Goal: Task Accomplishment & Management: Complete application form

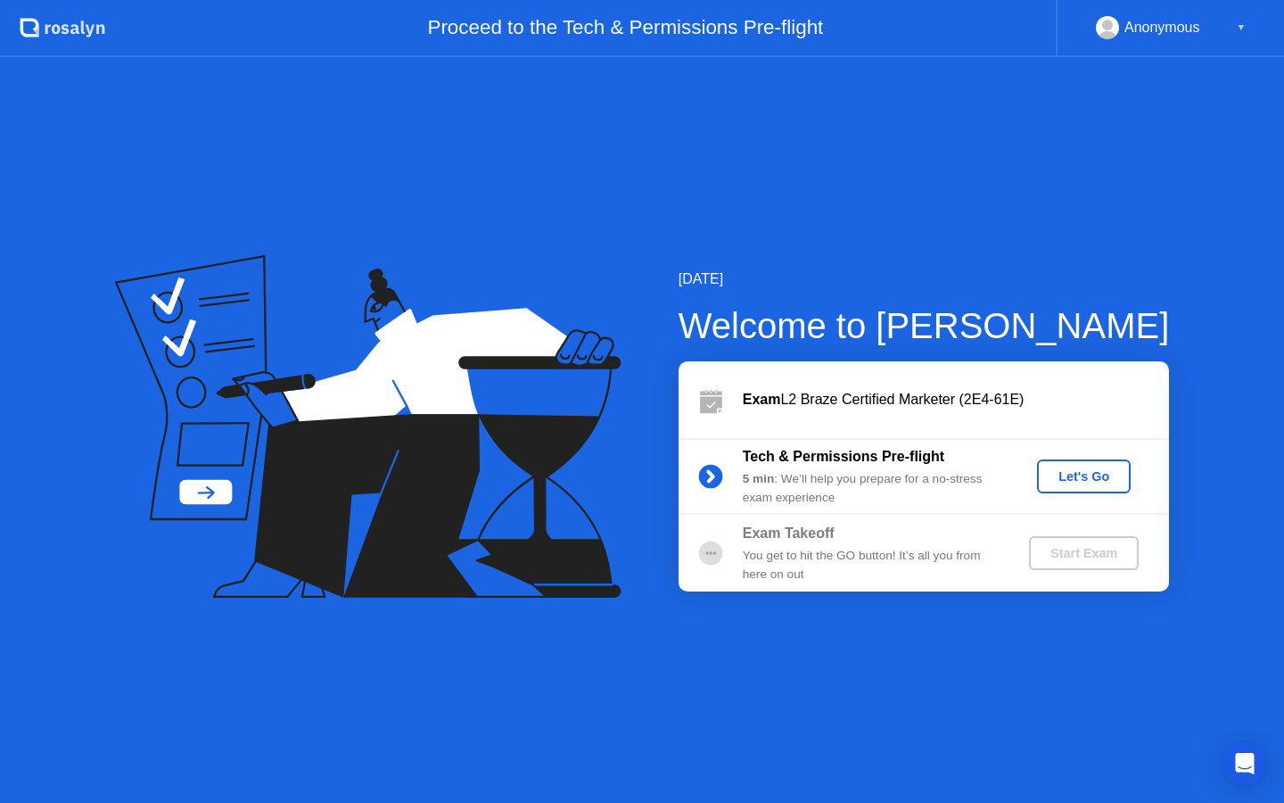
click at [1067, 482] on div "Let's Go" at bounding box center [1083, 476] width 79 height 14
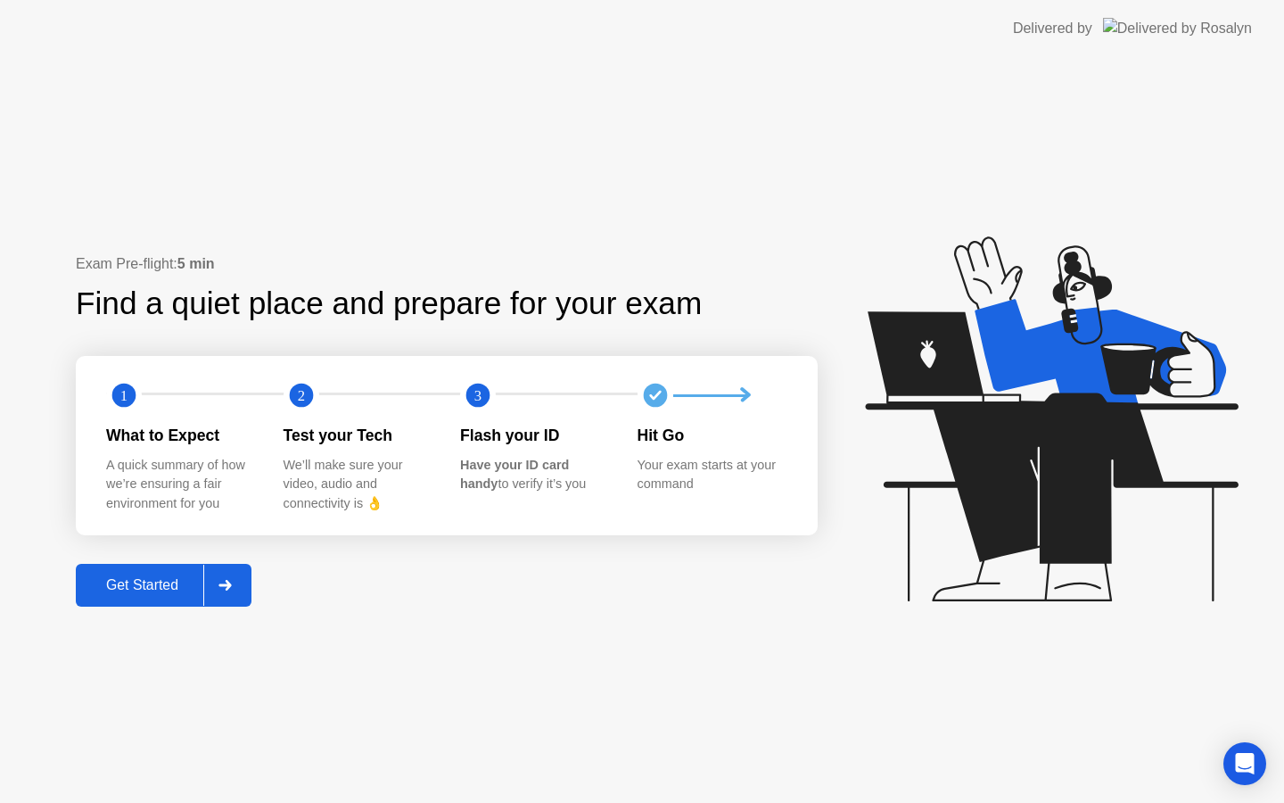
click at [191, 591] on div "Get Started" at bounding box center [142, 585] width 122 height 16
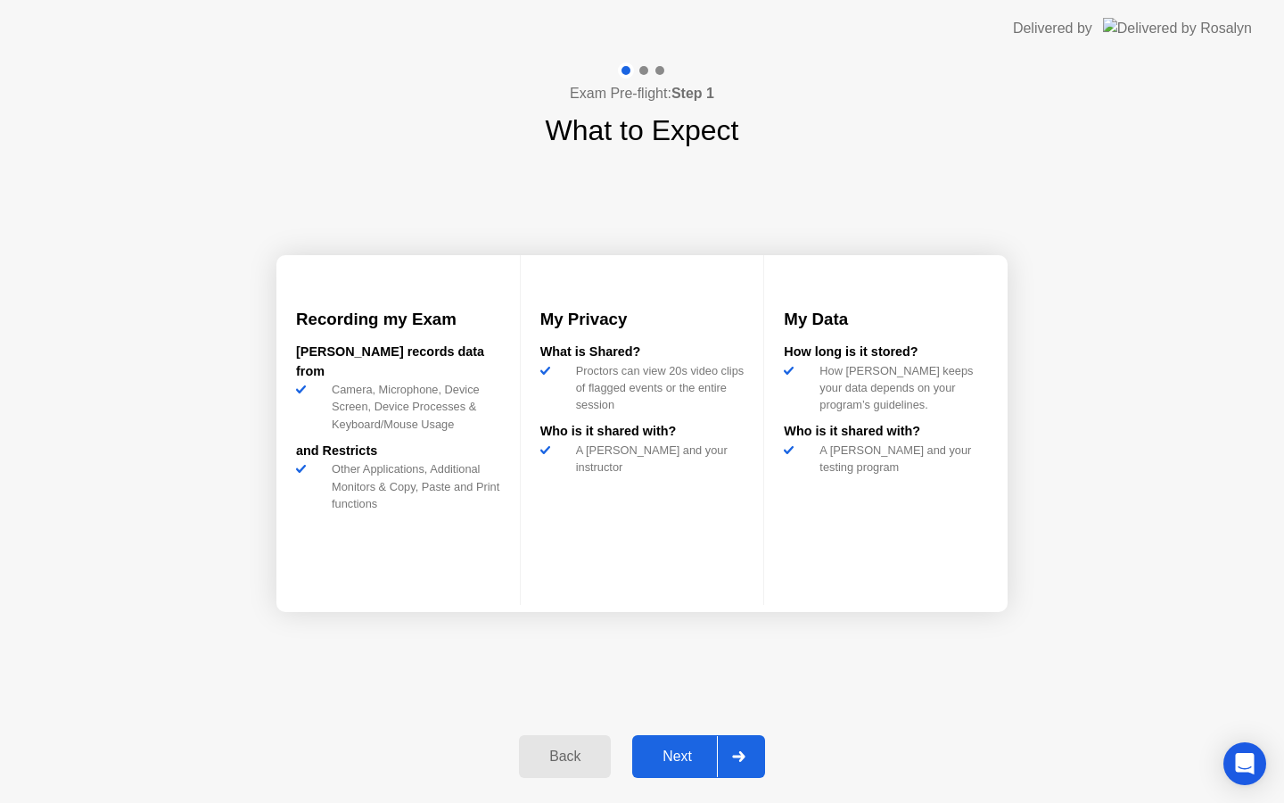
click at [697, 752] on div "Next" at bounding box center [677, 756] width 79 height 16
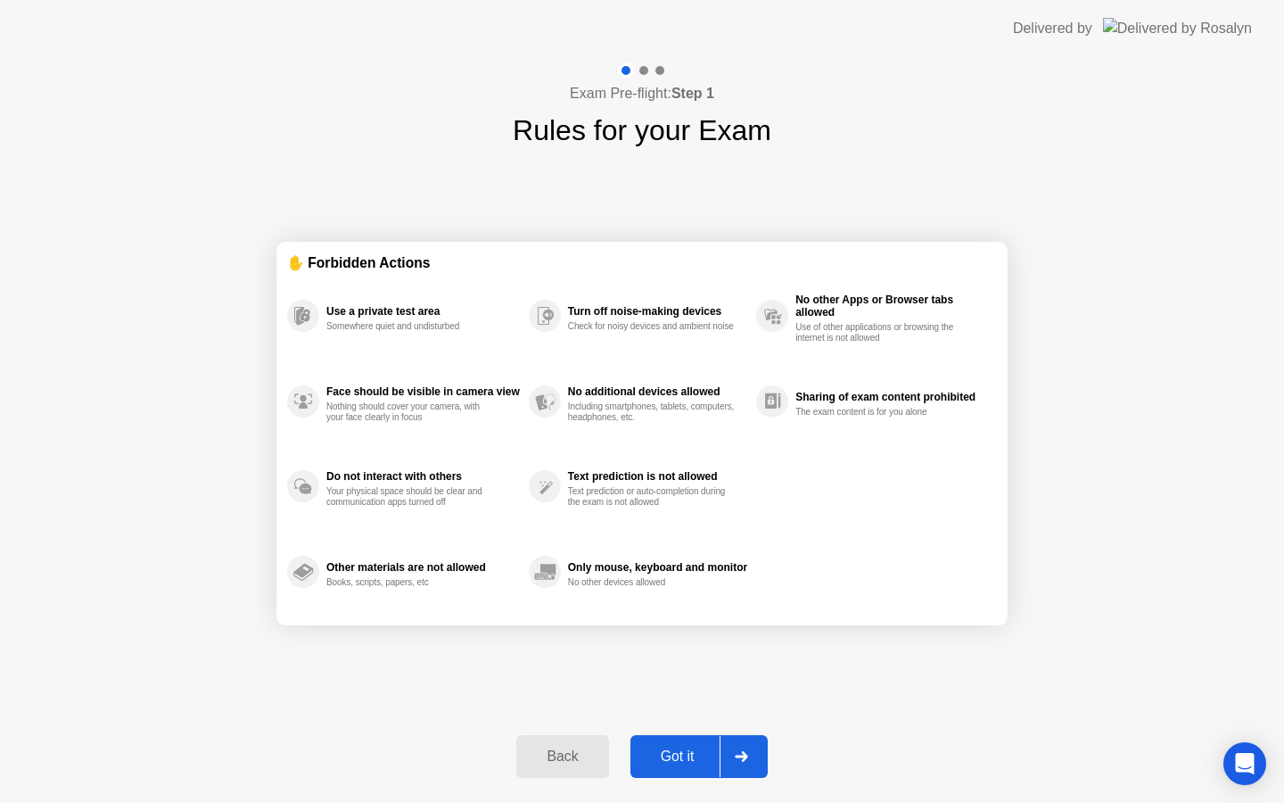
click at [703, 757] on div "Got it" at bounding box center [678, 756] width 84 height 16
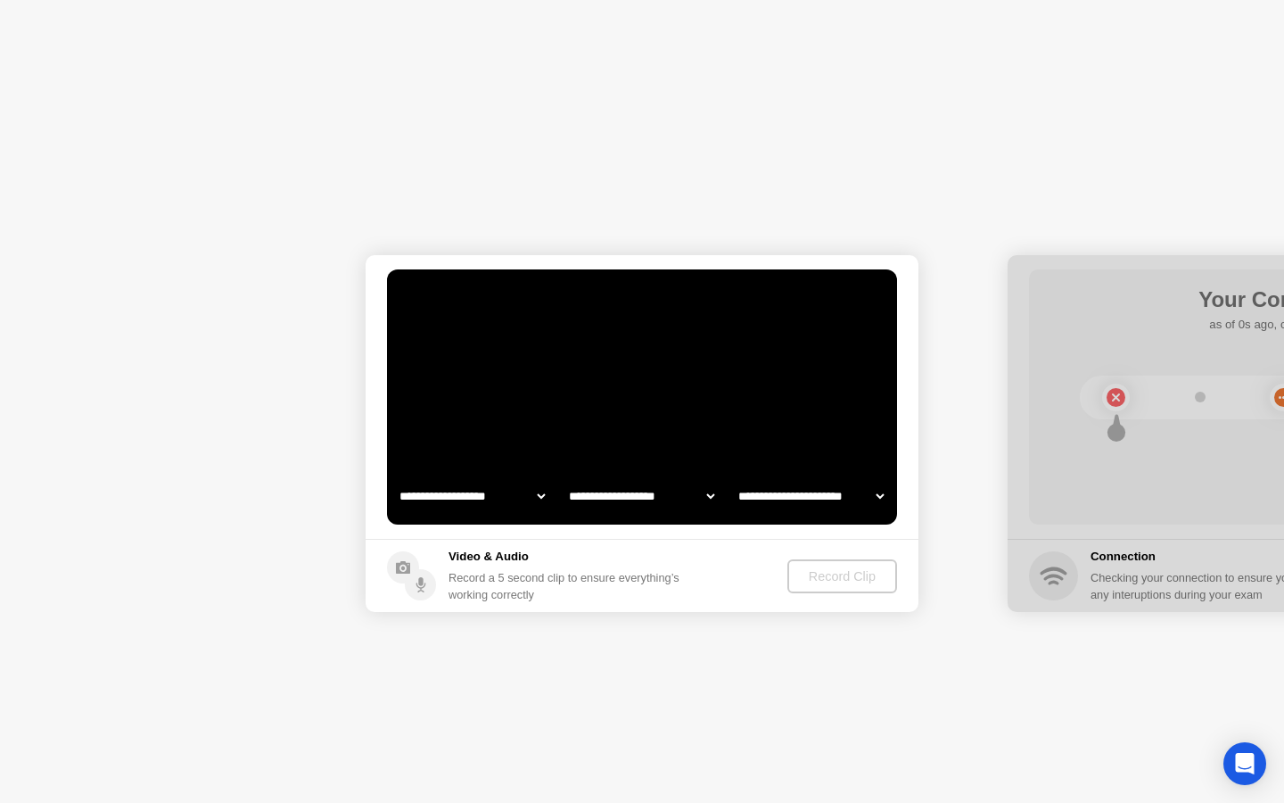
select select "**********"
select select "*******"
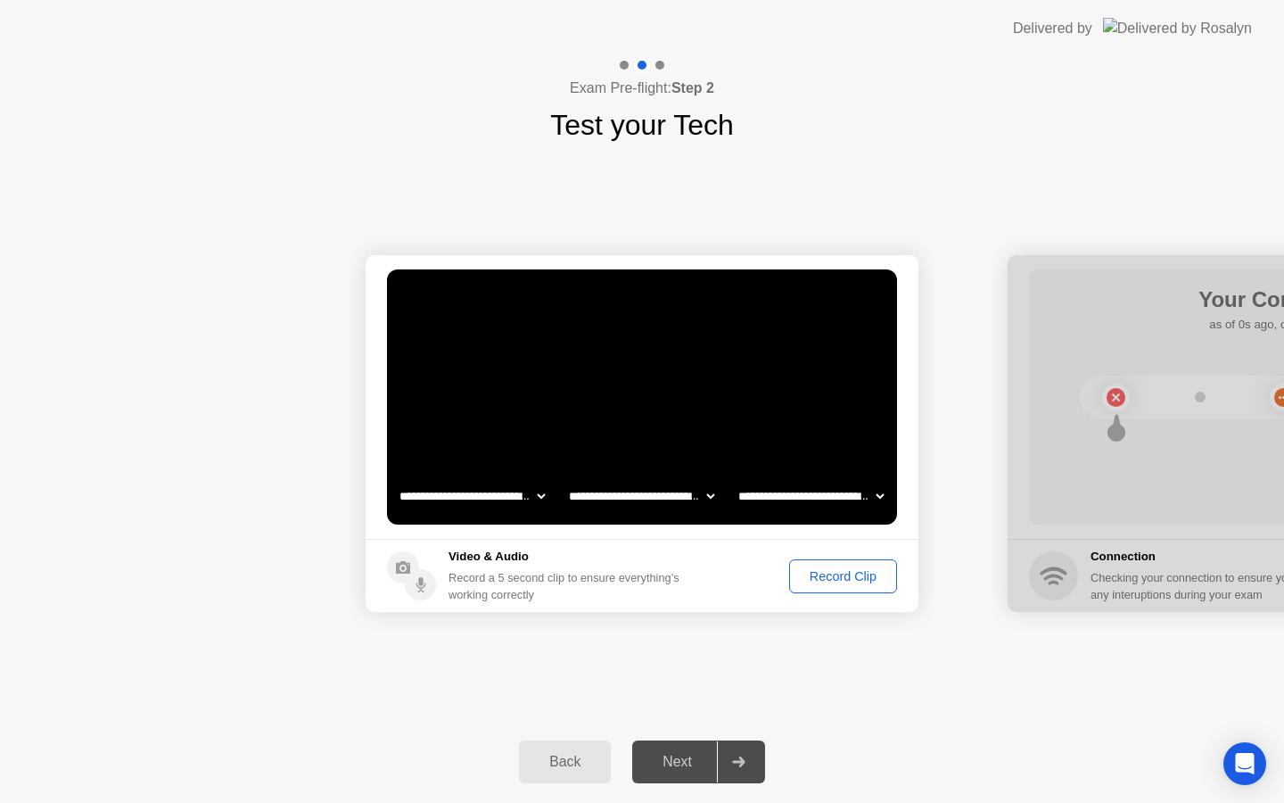
click at [803, 583] on div "Record Clip" at bounding box center [842, 576] width 95 height 14
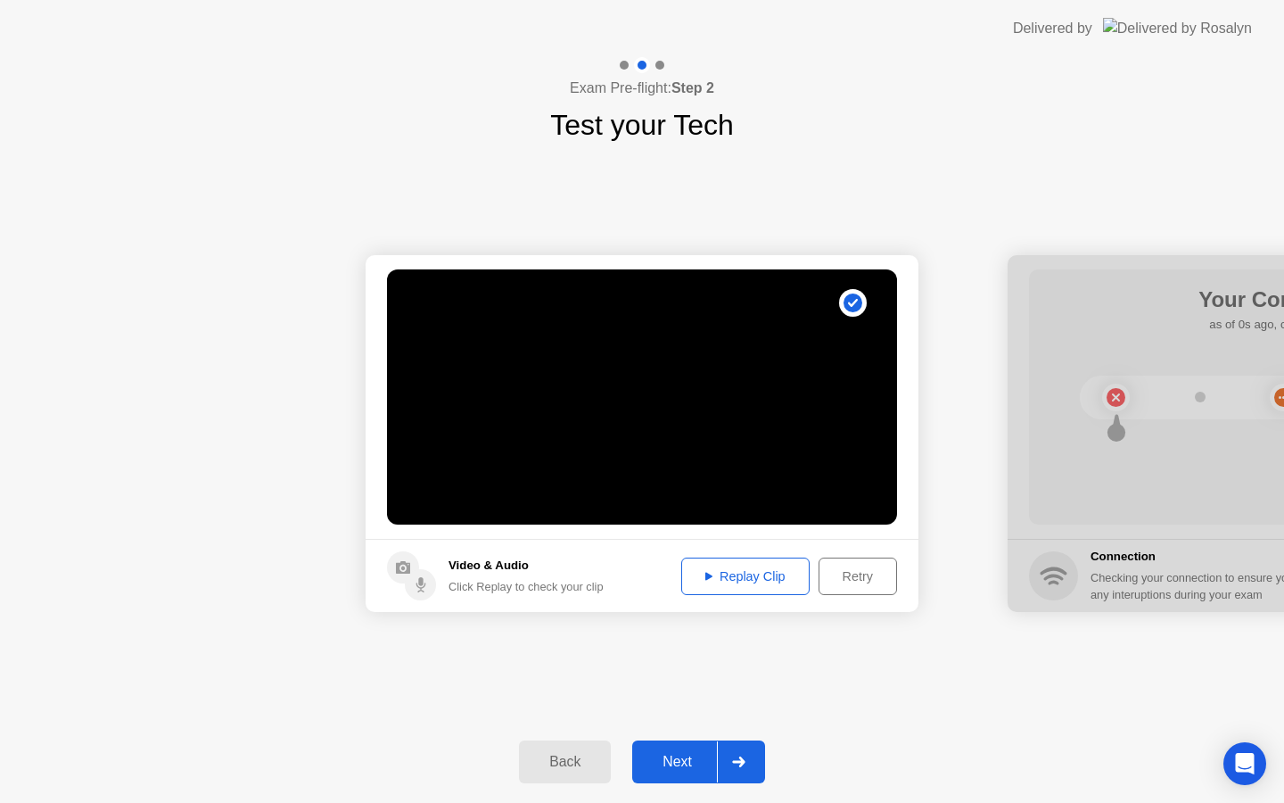
click at [784, 581] on div "Replay Clip" at bounding box center [746, 576] width 116 height 14
click at [736, 582] on div "Replay Clip" at bounding box center [746, 576] width 116 height 14
click at [695, 754] on div "Next" at bounding box center [677, 762] width 79 height 16
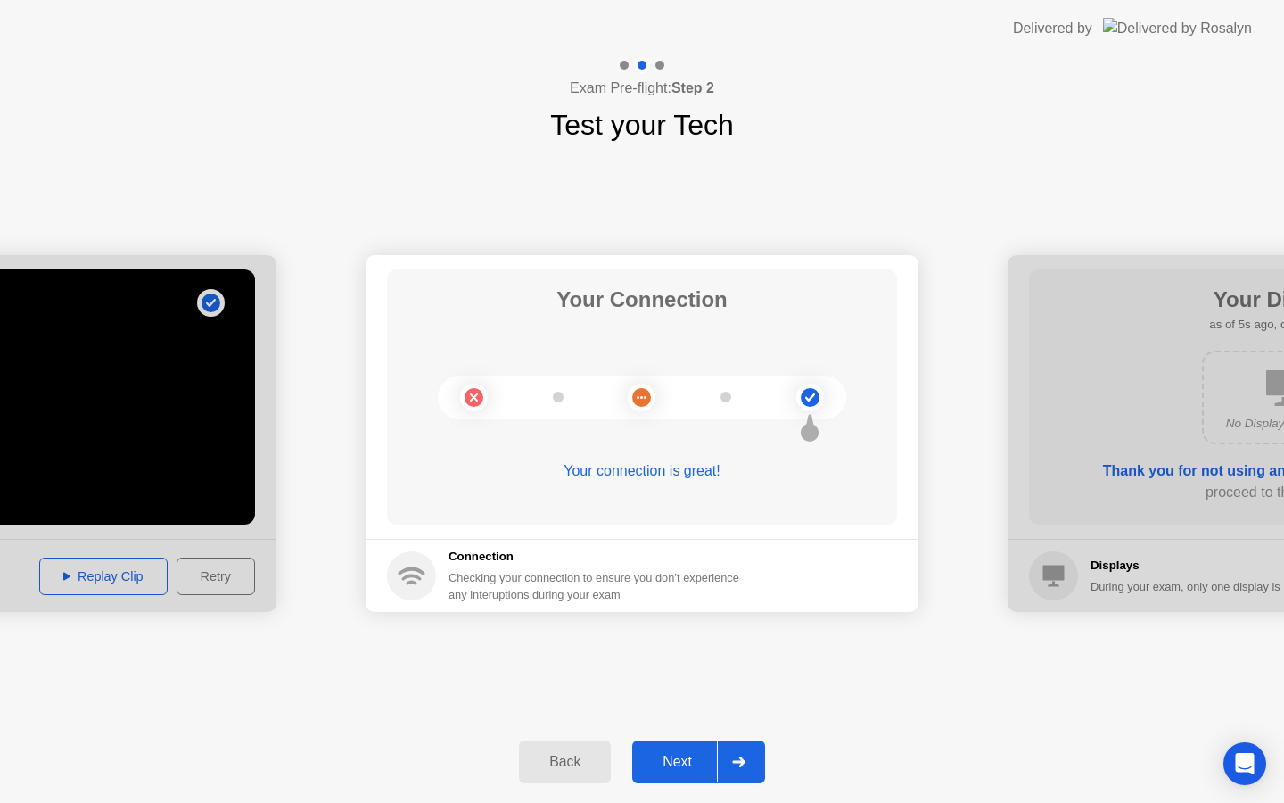
click at [680, 758] on div "Next" at bounding box center [677, 762] width 79 height 16
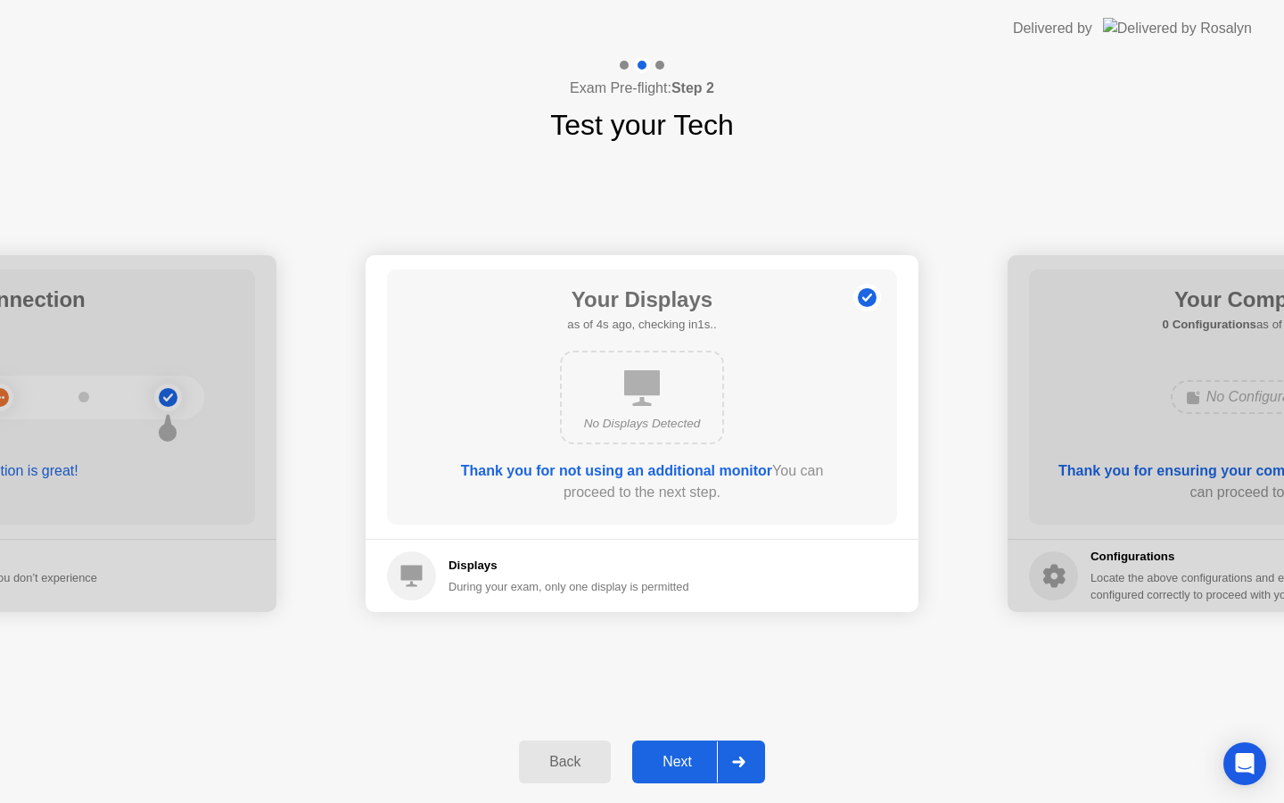
click at [680, 758] on div "Next" at bounding box center [677, 762] width 79 height 16
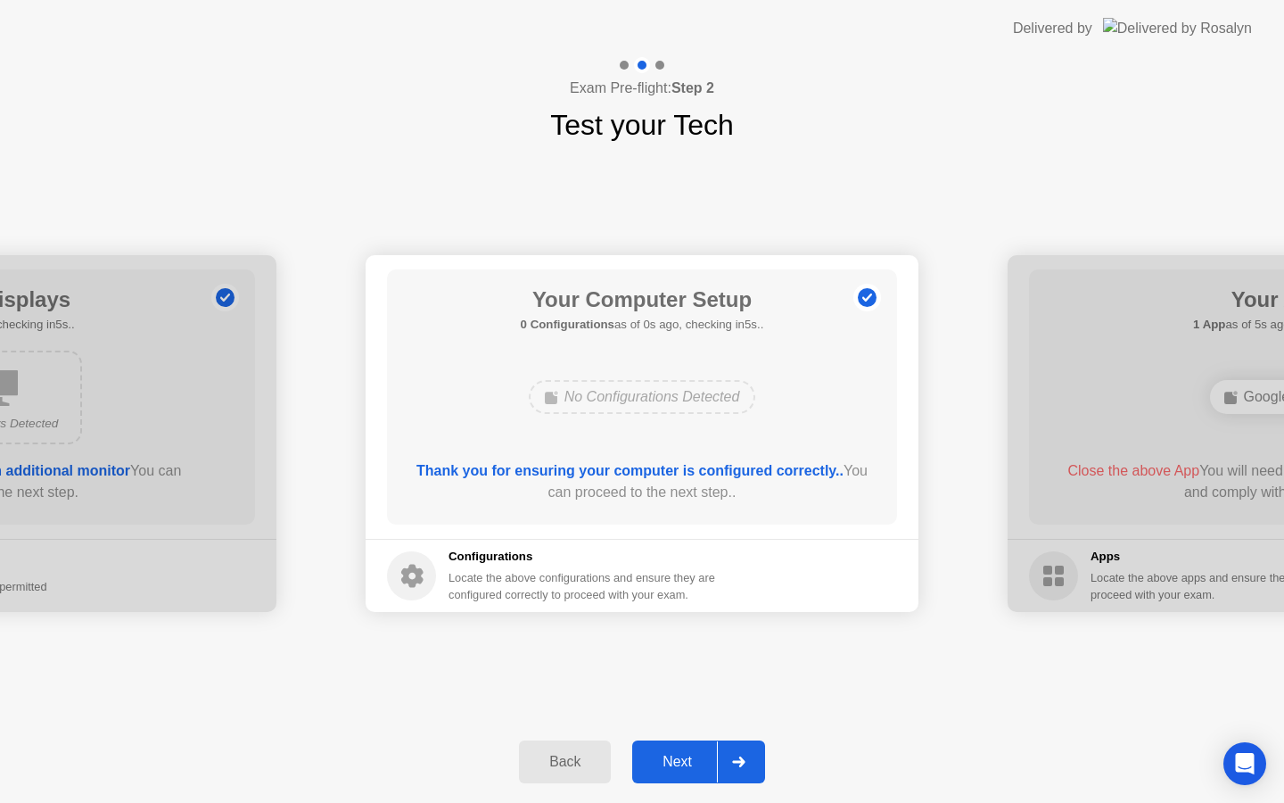
click at [706, 759] on div "Next" at bounding box center [677, 762] width 79 height 16
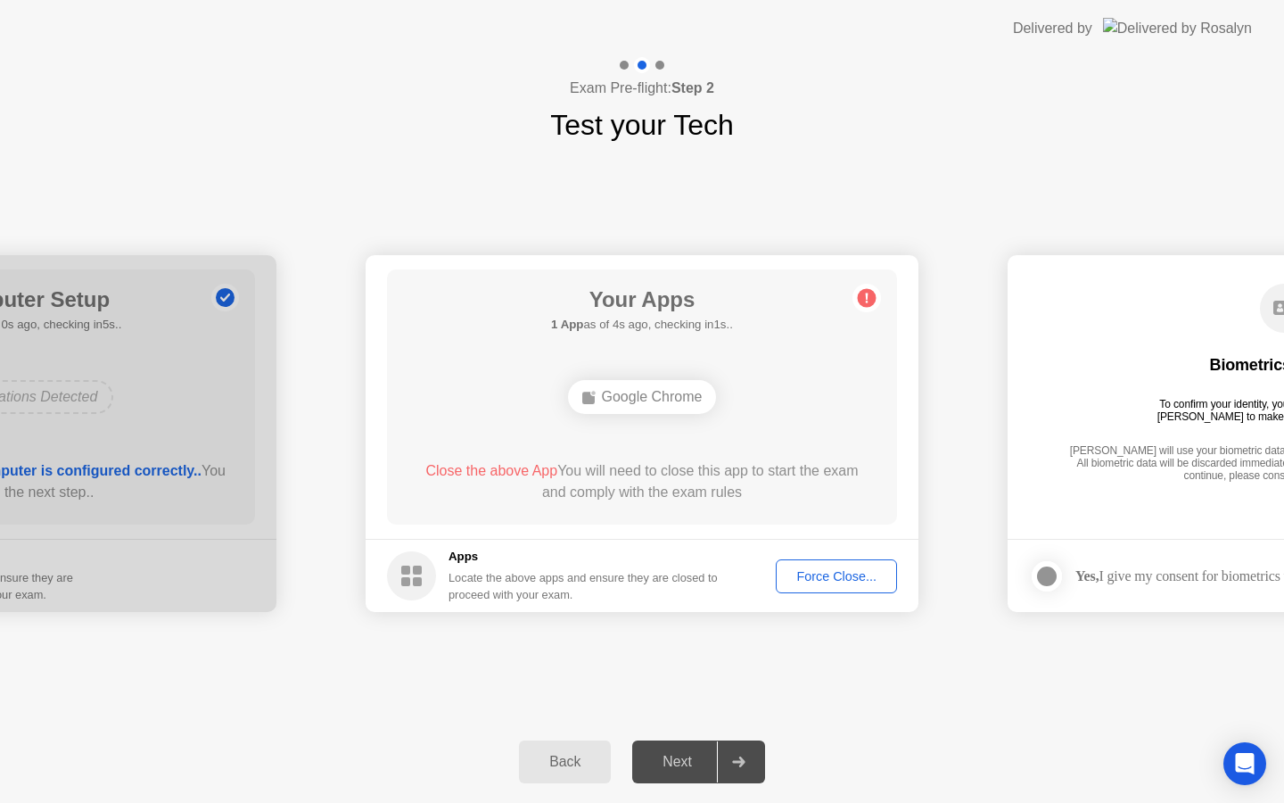
click at [805, 585] on button "Force Close..." at bounding box center [836, 576] width 121 height 34
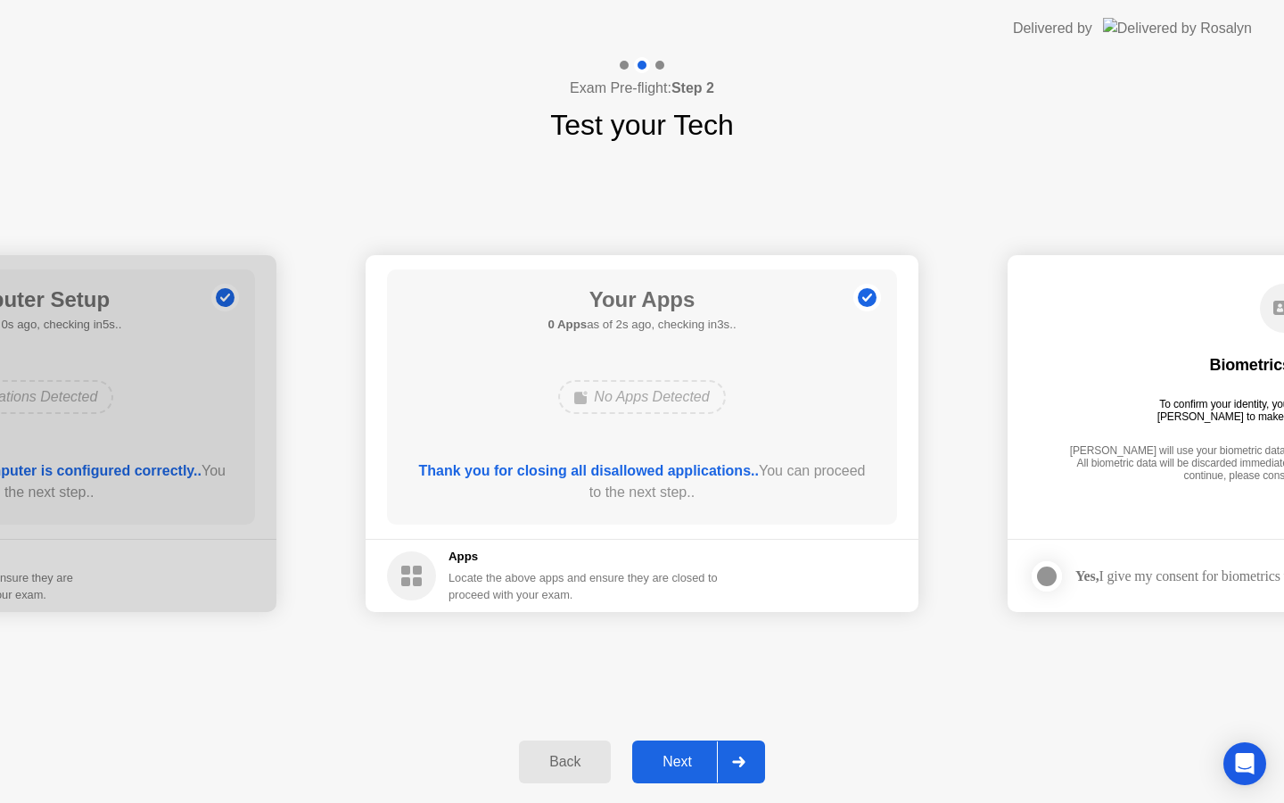
click at [687, 748] on button "Next" at bounding box center [698, 761] width 133 height 43
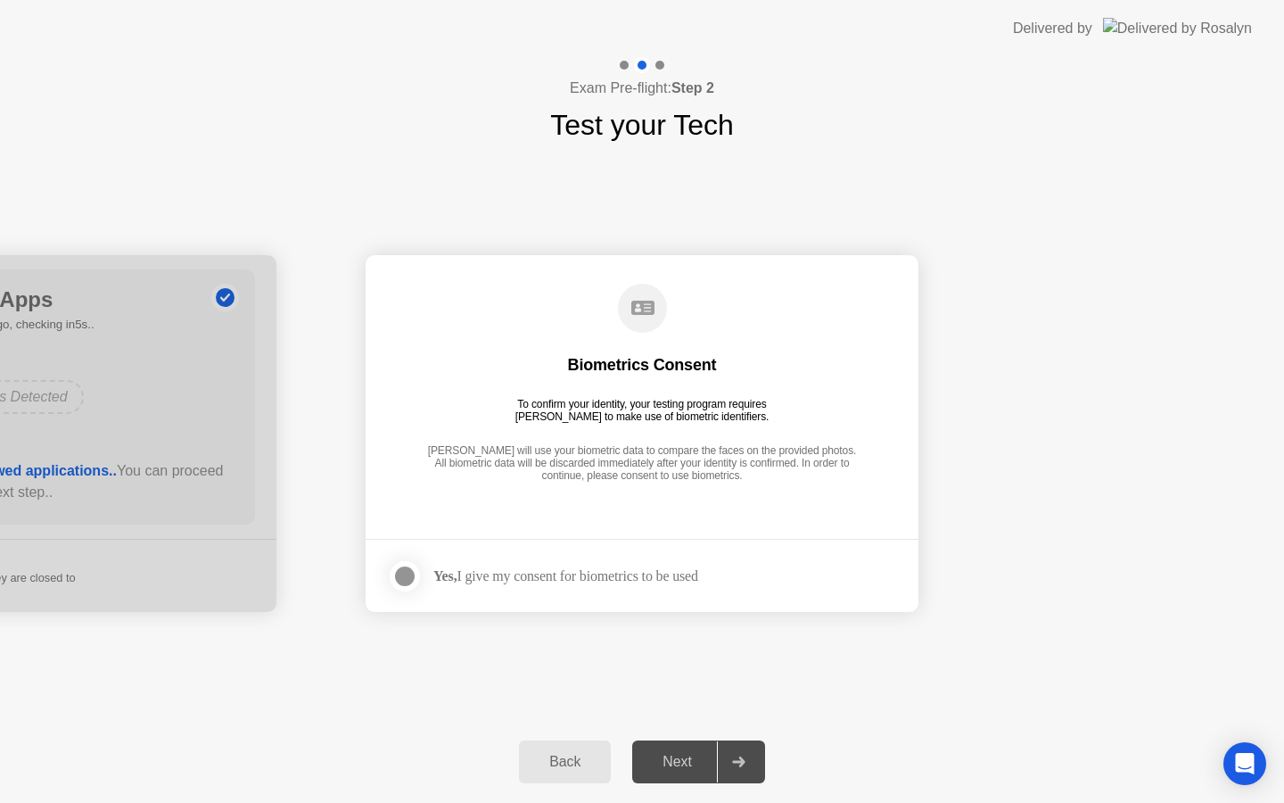
click at [614, 575] on div "Yes, I give my consent for biometrics to be used" at bounding box center [565, 575] width 265 height 17
click at [414, 575] on div at bounding box center [404, 575] width 21 height 21
click at [681, 754] on div "Next" at bounding box center [677, 762] width 79 height 16
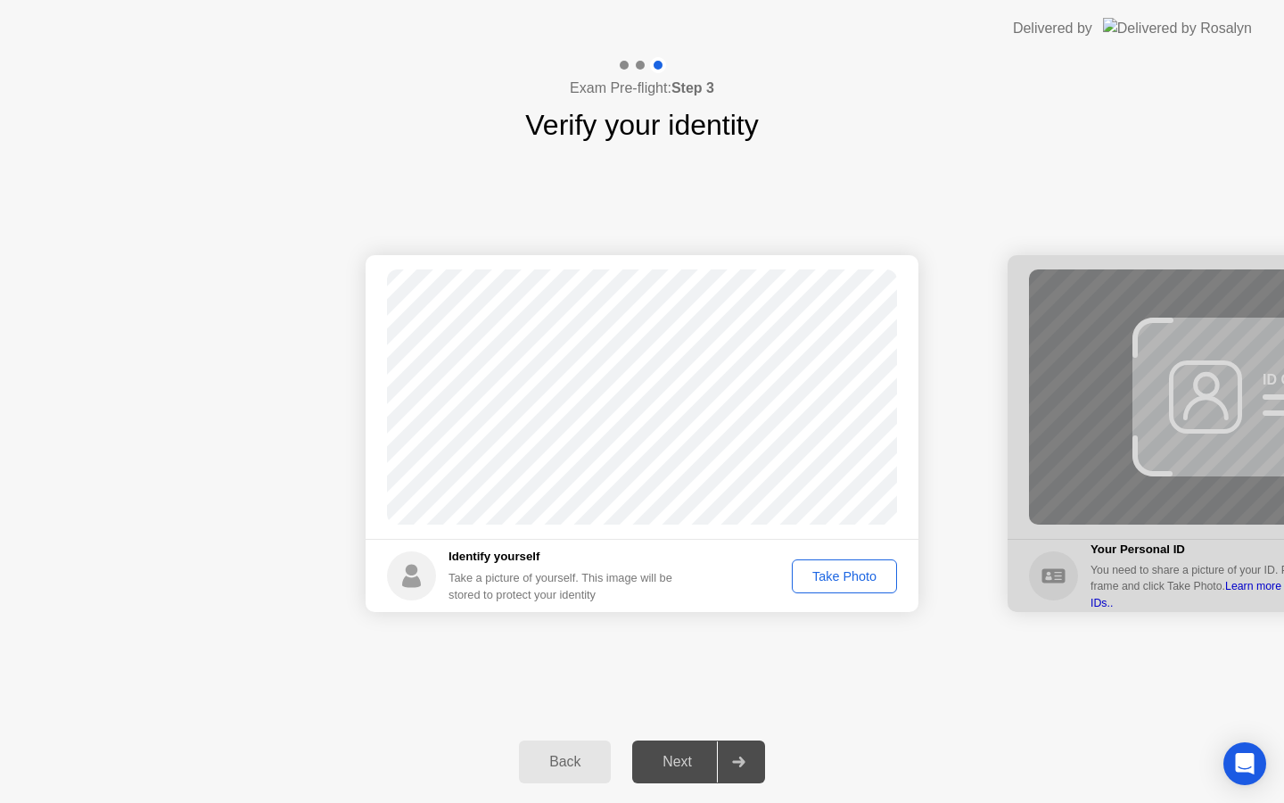
click at [830, 579] on div "Take Photo" at bounding box center [844, 576] width 93 height 14
click at [695, 754] on div "Next" at bounding box center [677, 762] width 79 height 16
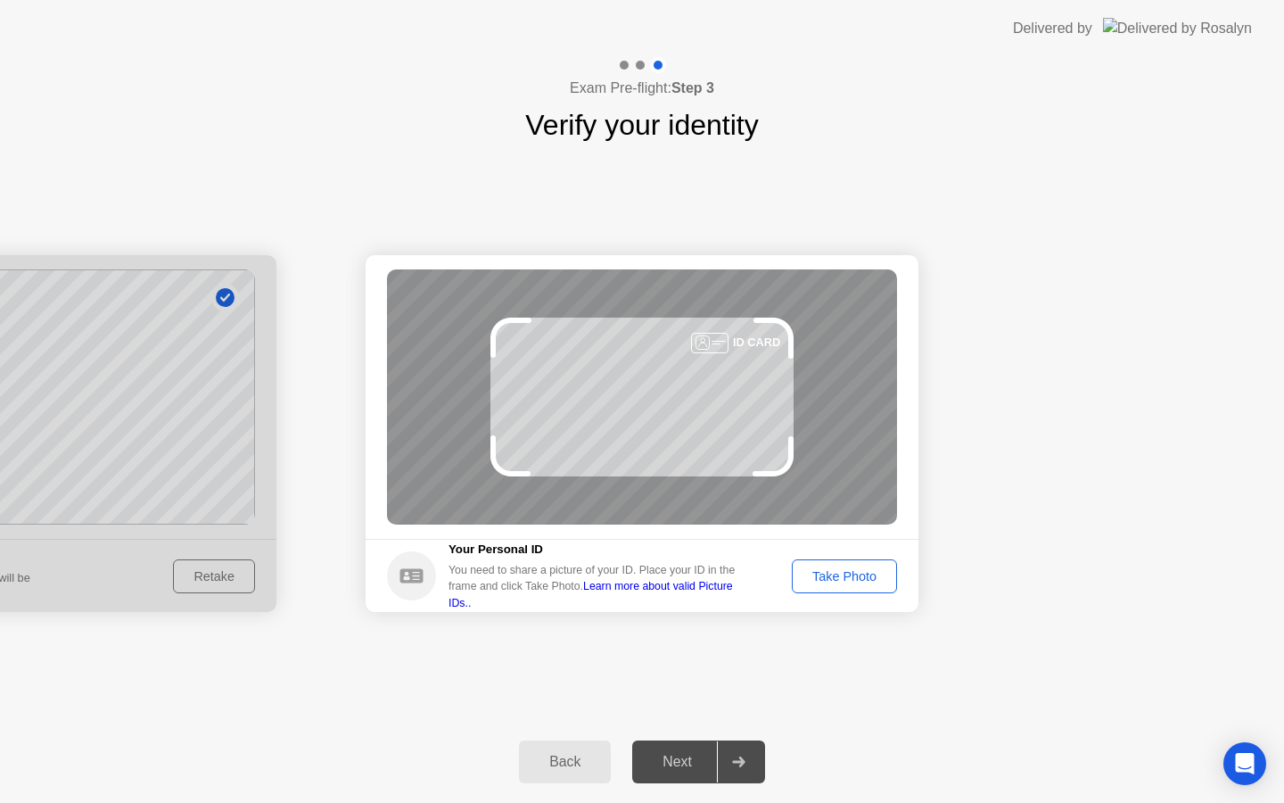
click at [856, 586] on button "Take Photo" at bounding box center [844, 576] width 105 height 34
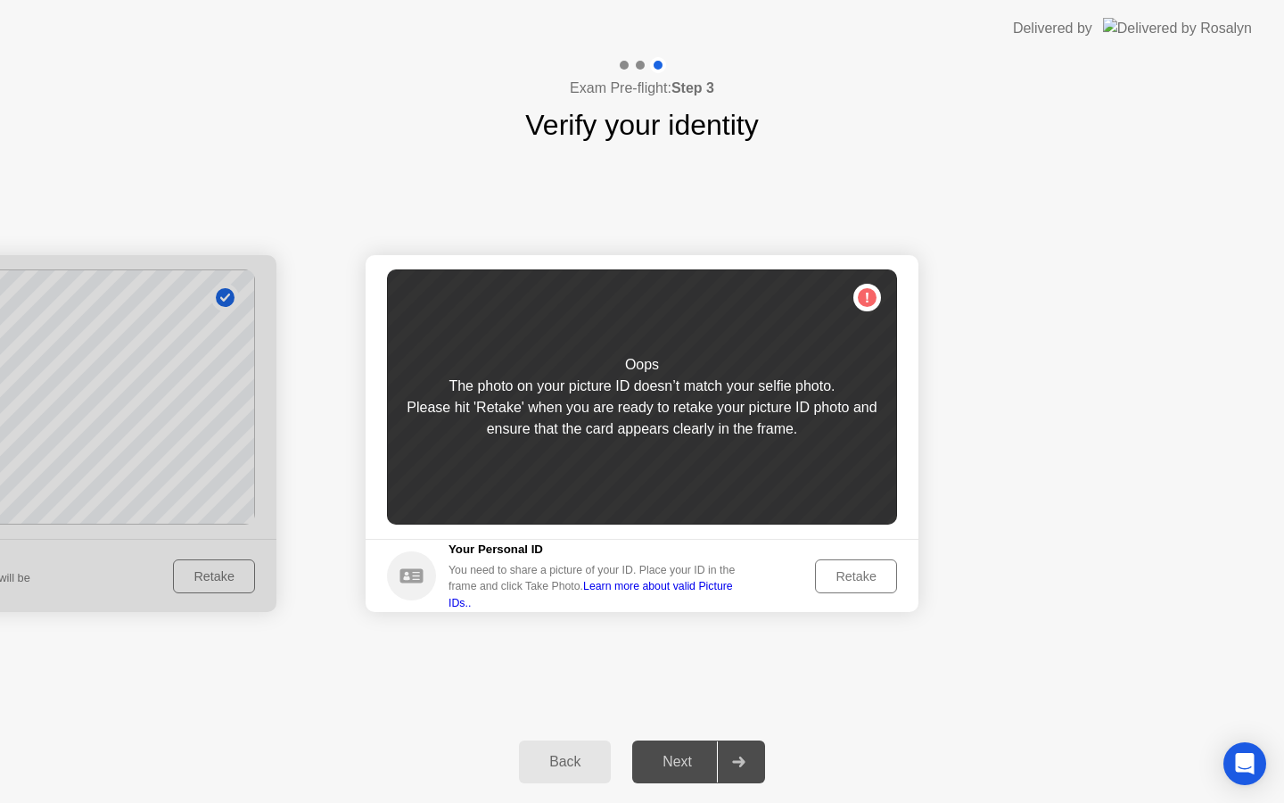
click at [856, 586] on button "Retake" at bounding box center [856, 576] width 82 height 34
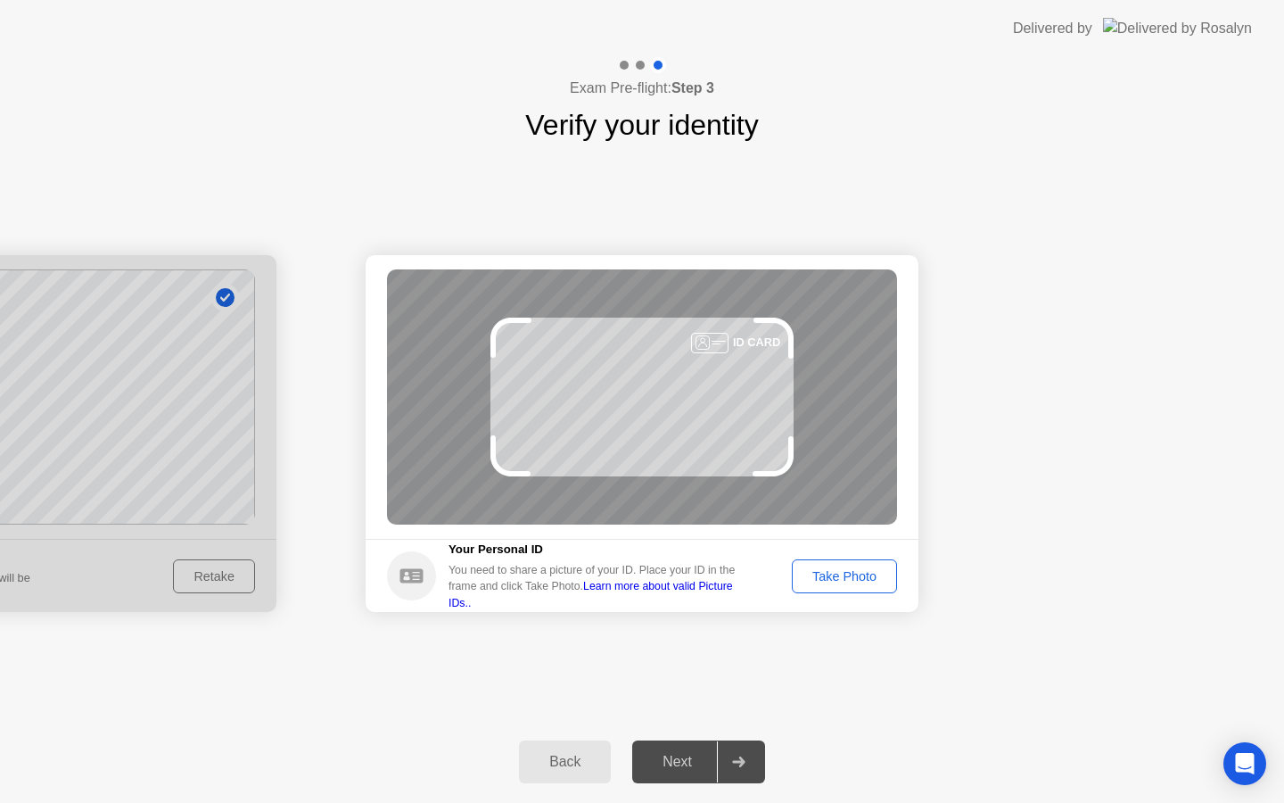
click at [856, 586] on button "Take Photo" at bounding box center [844, 576] width 105 height 34
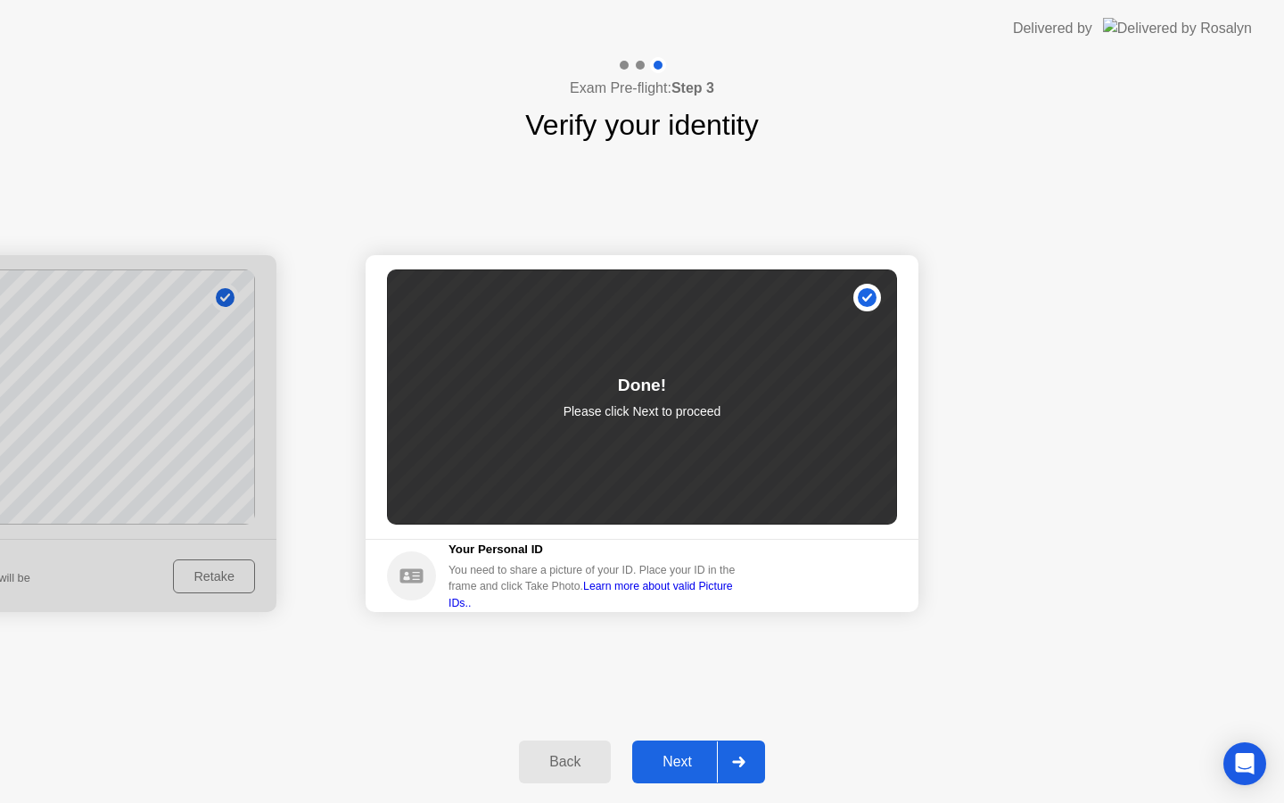
click at [706, 769] on div "Next" at bounding box center [677, 762] width 79 height 16
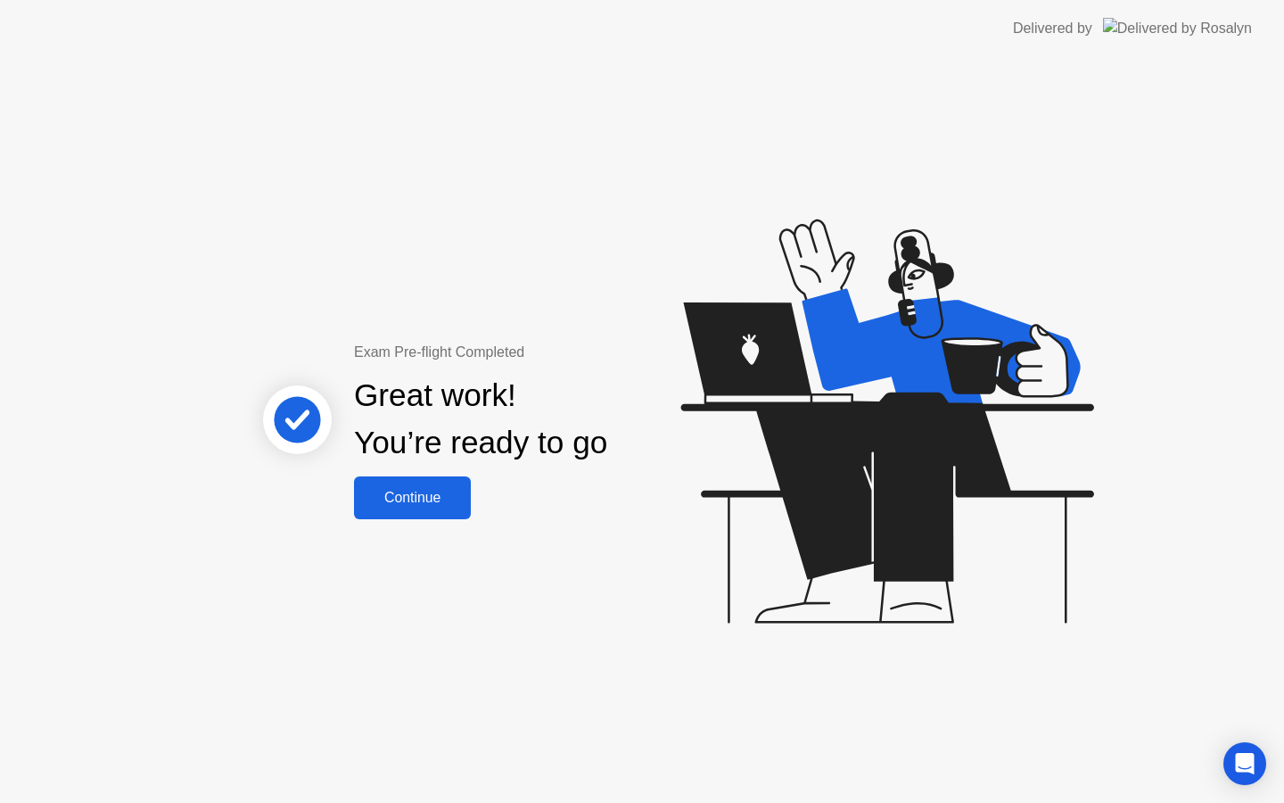
click at [409, 505] on div "Continue" at bounding box center [412, 498] width 106 height 16
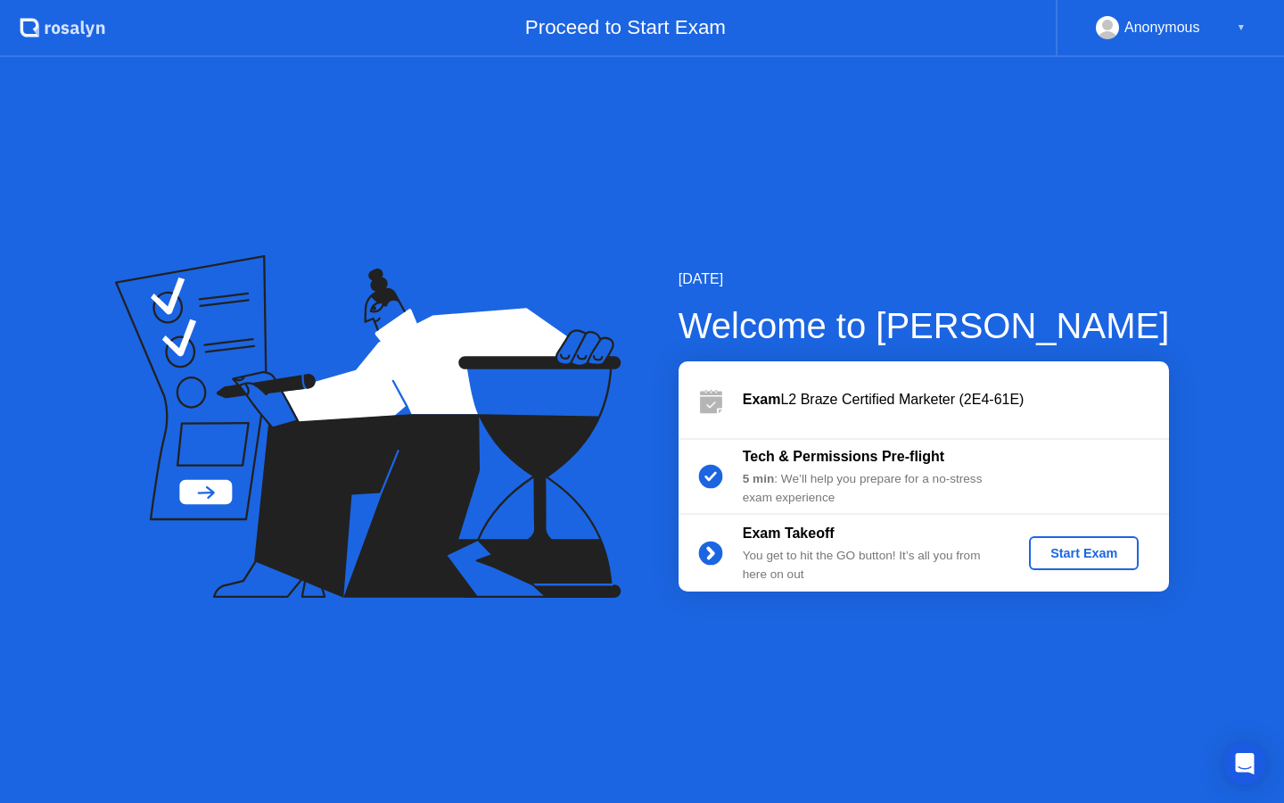
click at [1053, 553] on div "Start Exam" at bounding box center [1083, 553] width 95 height 14
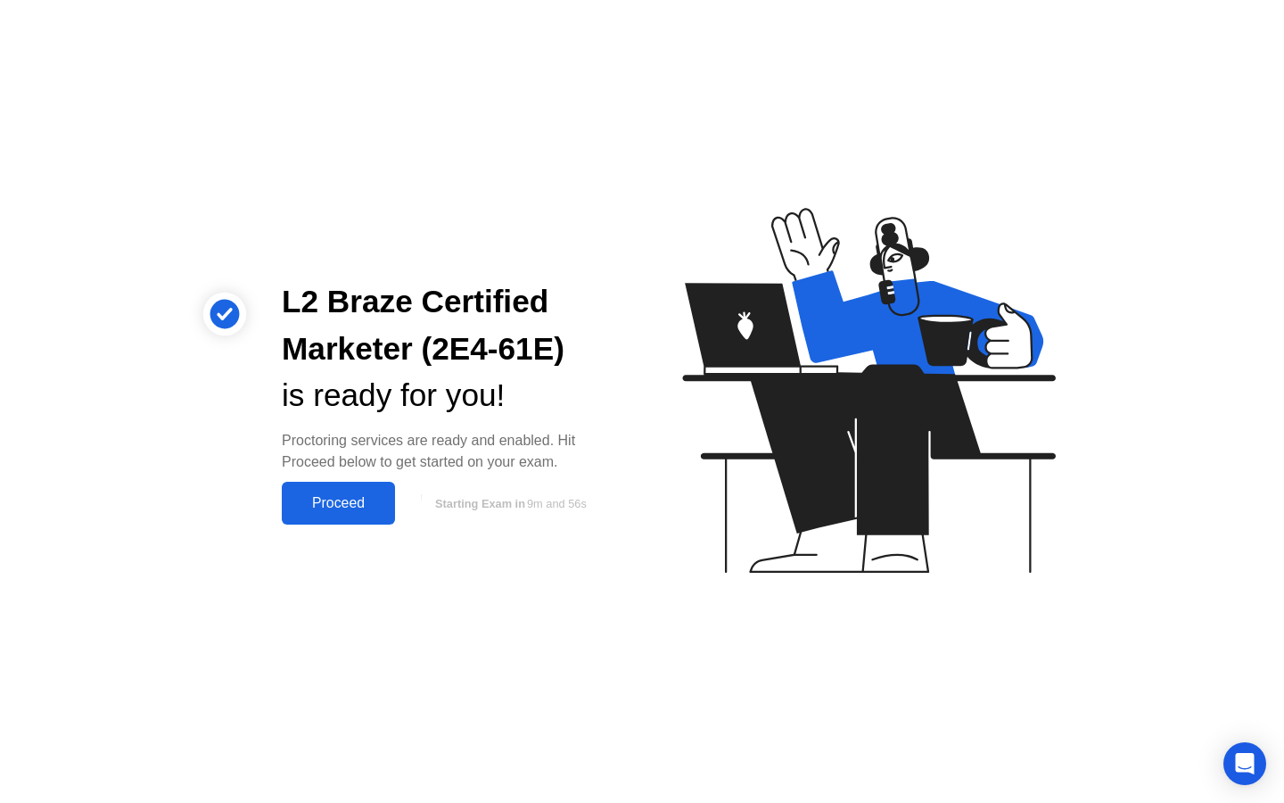
click at [366, 509] on div "Proceed" at bounding box center [338, 503] width 103 height 16
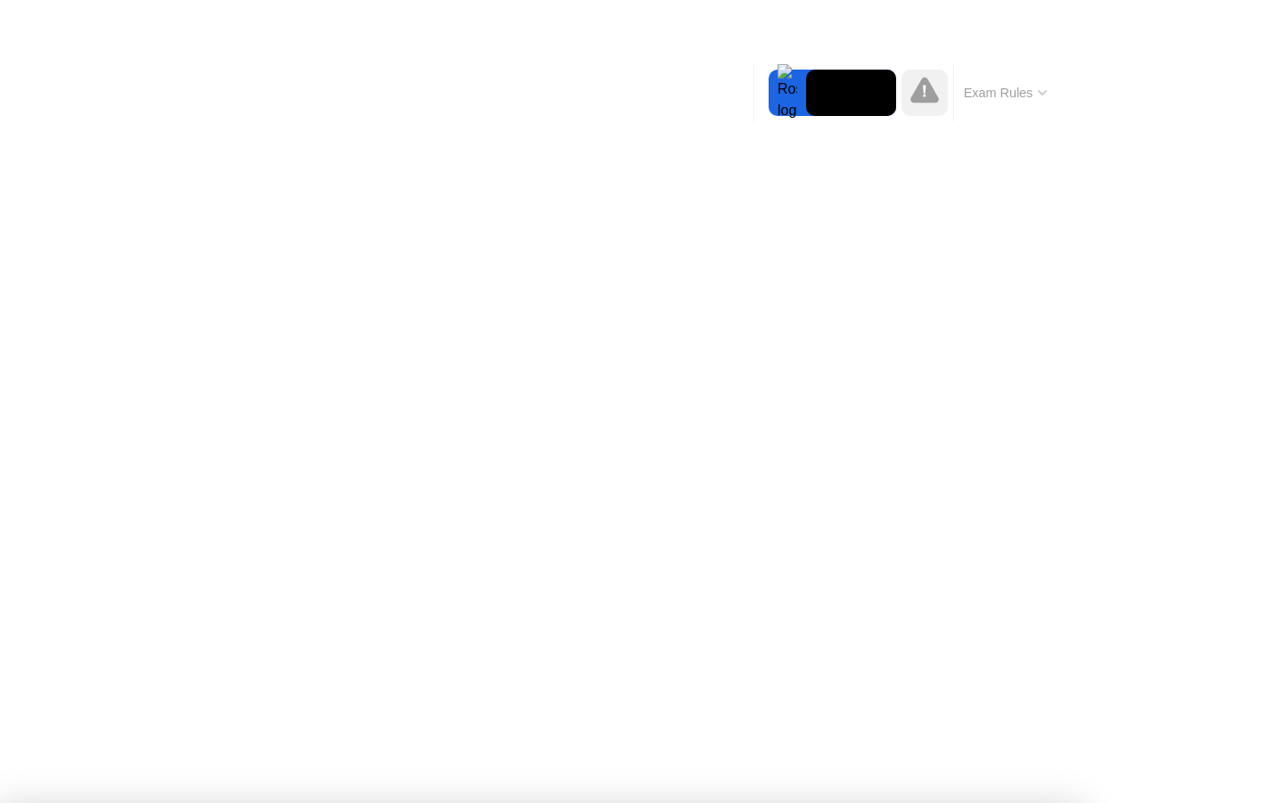
drag, startPoint x: 657, startPoint y: 358, endPoint x: 254, endPoint y: 662, distance: 504.9
